Goal: Task Accomplishment & Management: Use online tool/utility

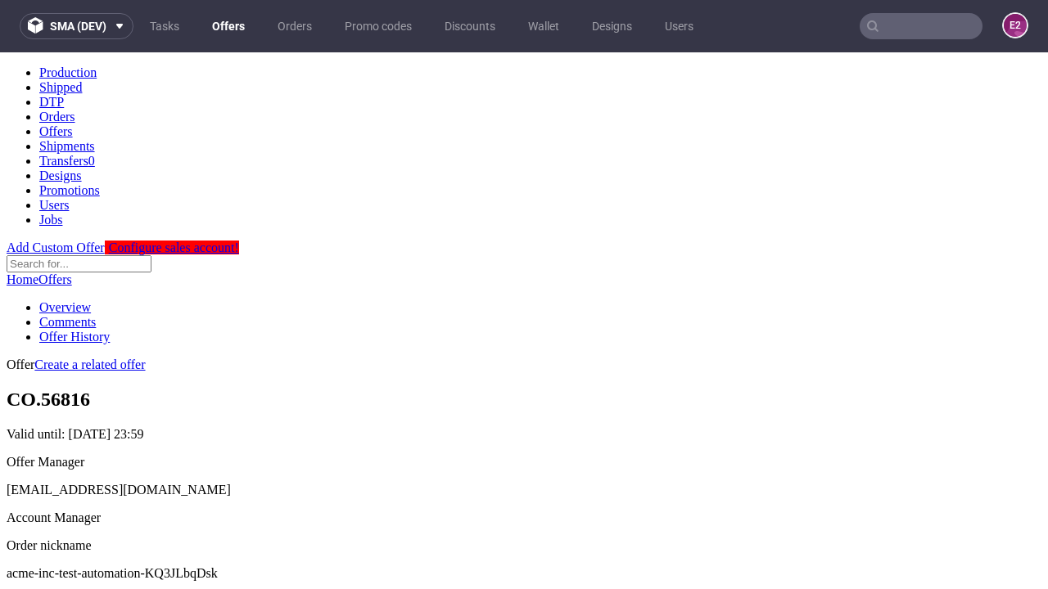
scroll to position [162, 0]
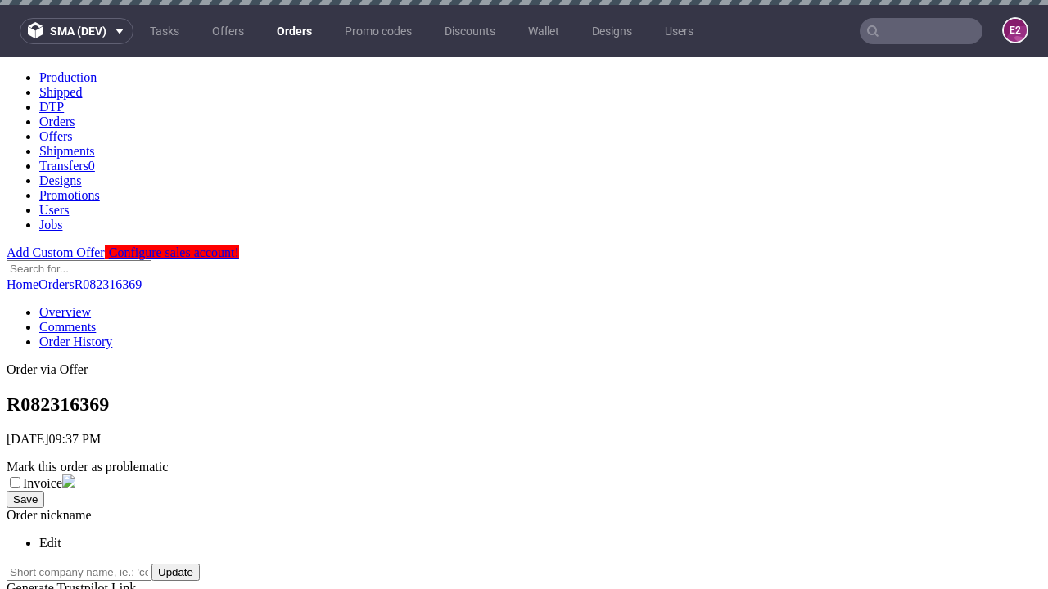
scroll to position [655, 0]
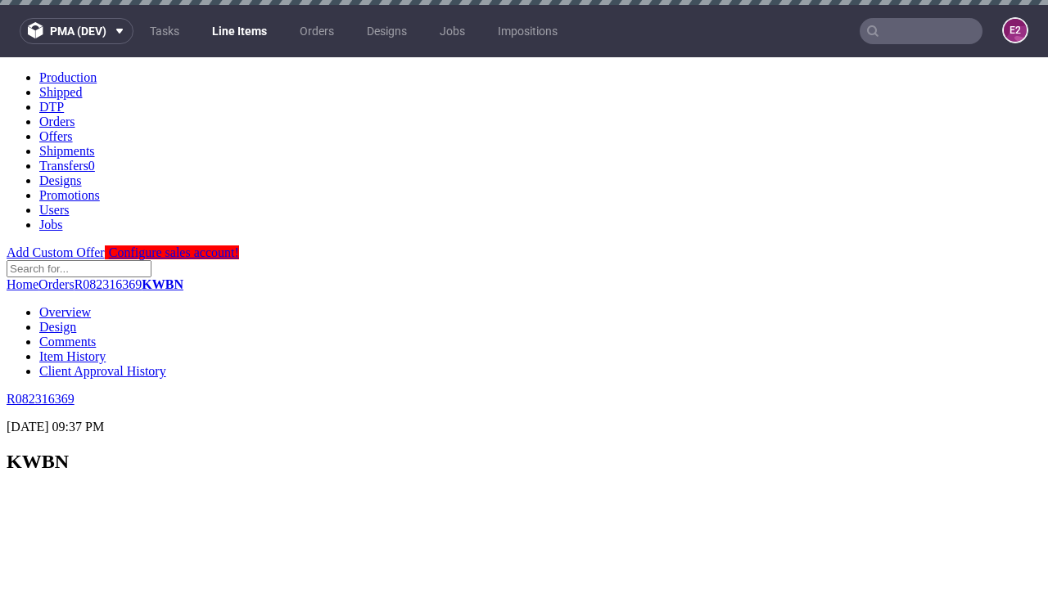
select select "accepted"
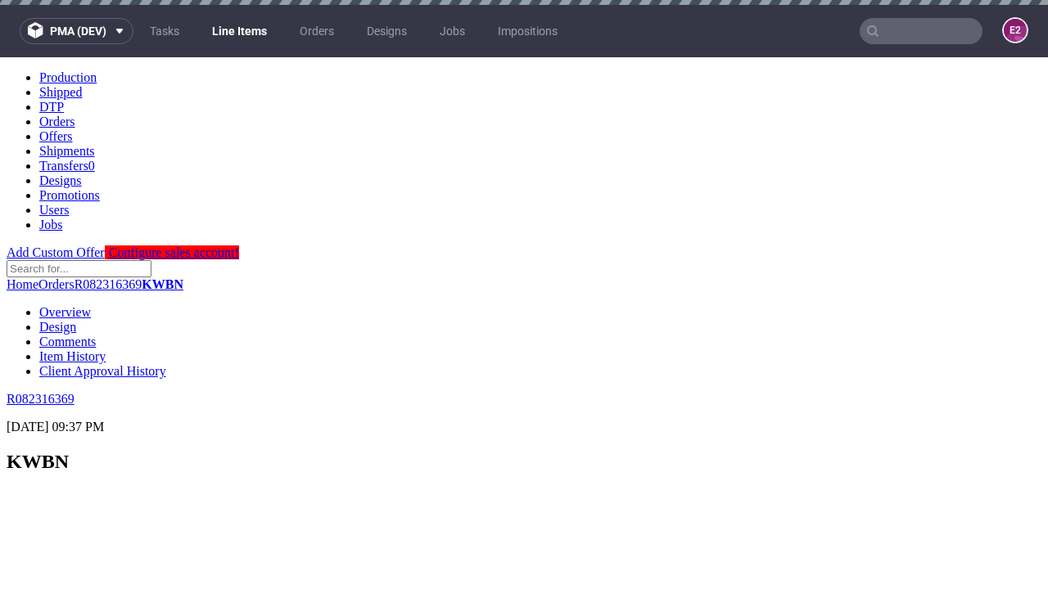
scroll to position [2648, 0]
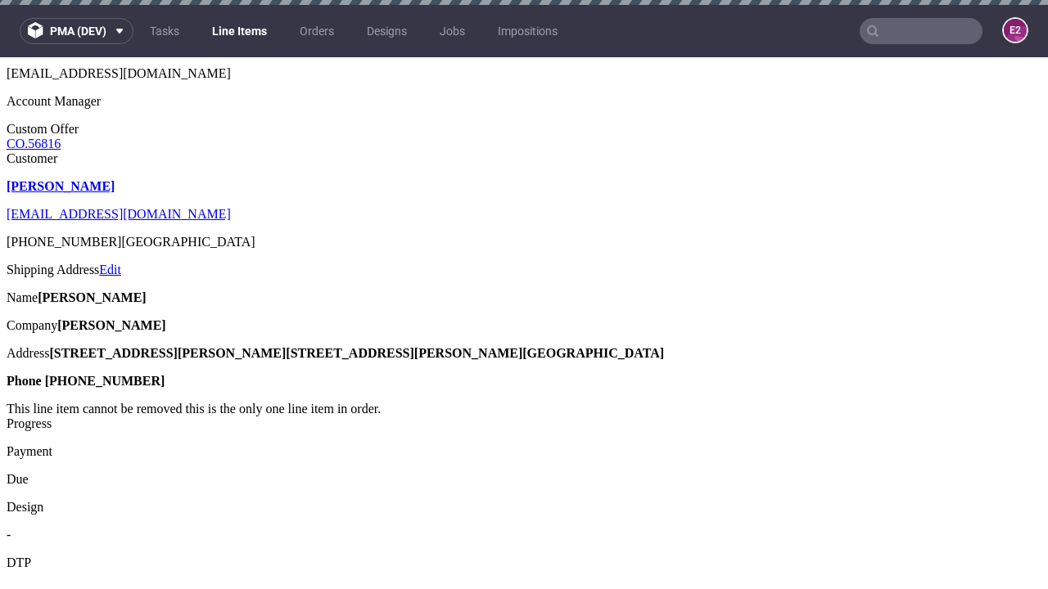
select select "received"
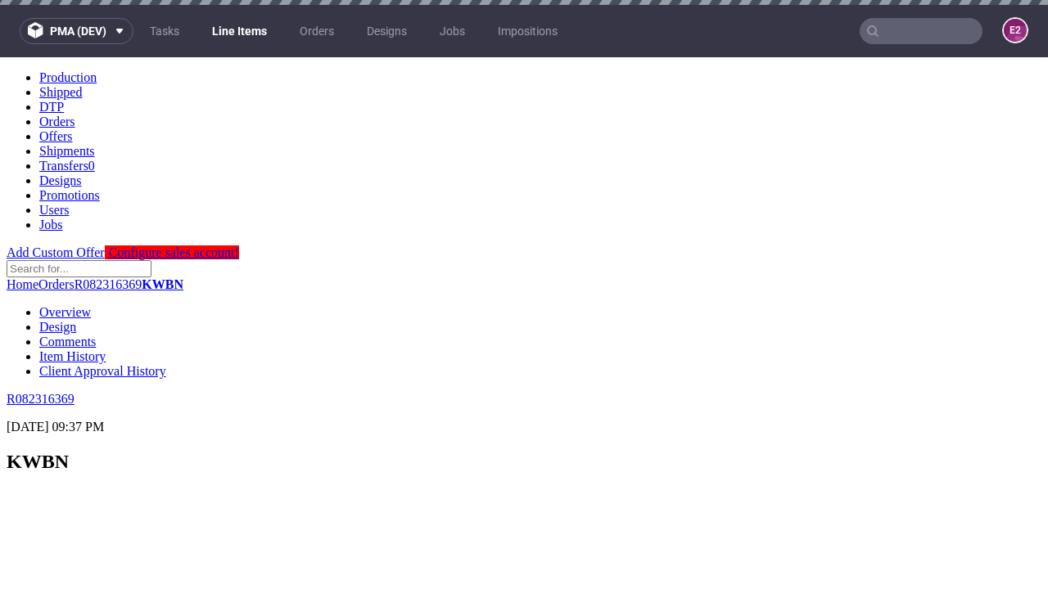
scroll to position [2648, 0]
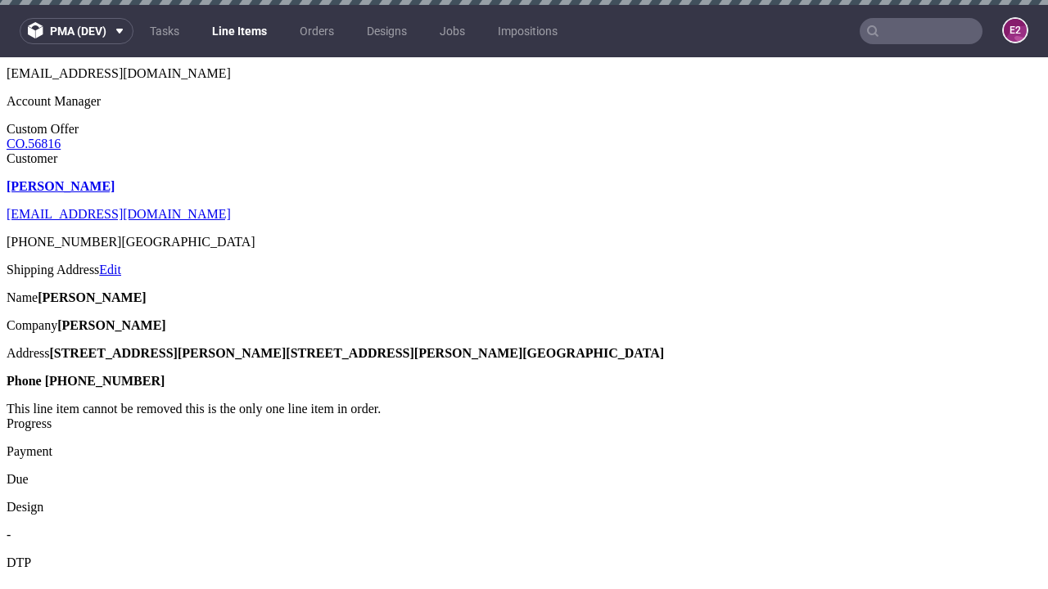
select select "accepted_dtp_issue_reprint"
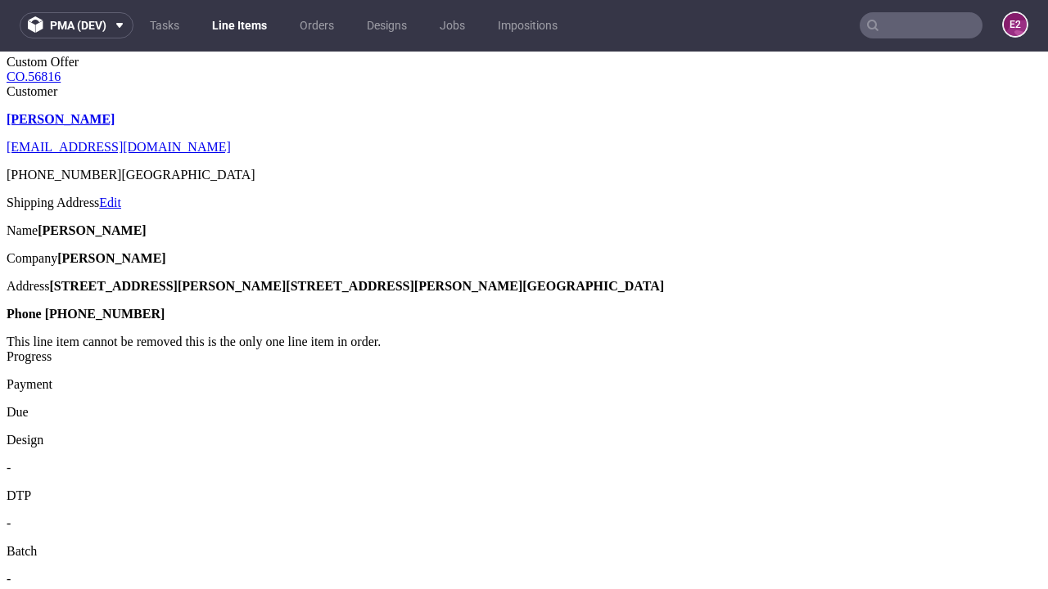
scroll to position [2907, 0]
